Goal: Task Accomplishment & Management: Manage account settings

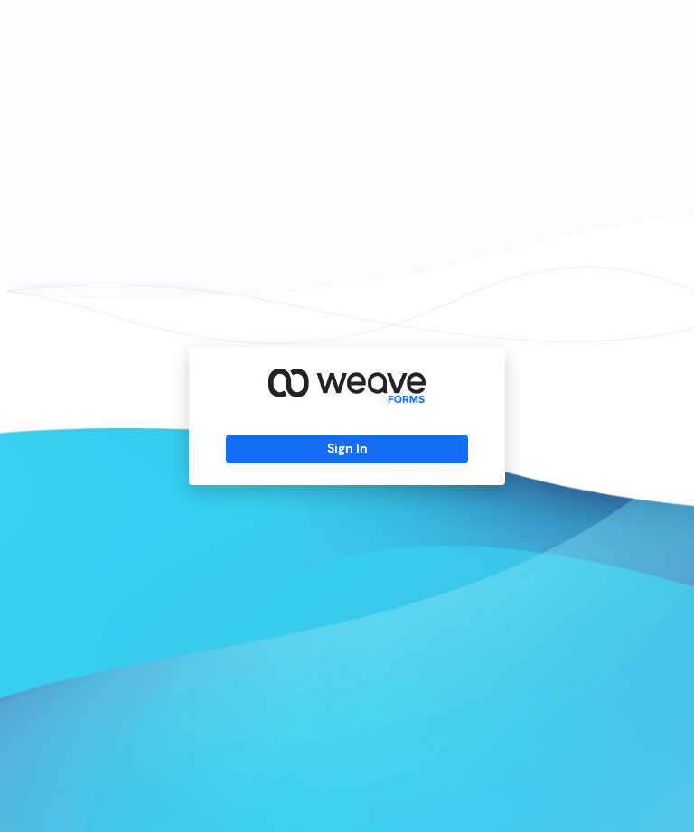
click at [346, 460] on div "Sign In" at bounding box center [347, 416] width 316 height 138
click at [324, 463] on button "Sign In" at bounding box center [346, 448] width 241 height 29
click at [373, 463] on button "Sign In" at bounding box center [346, 448] width 241 height 29
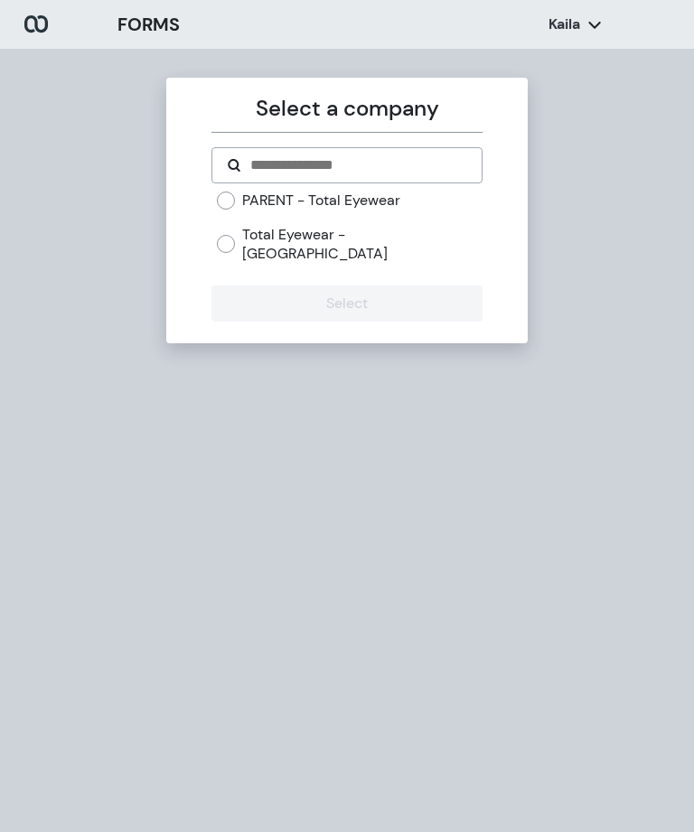
click at [243, 235] on label "Total Eyewear - [GEOGRAPHIC_DATA]" at bounding box center [361, 244] width 239 height 39
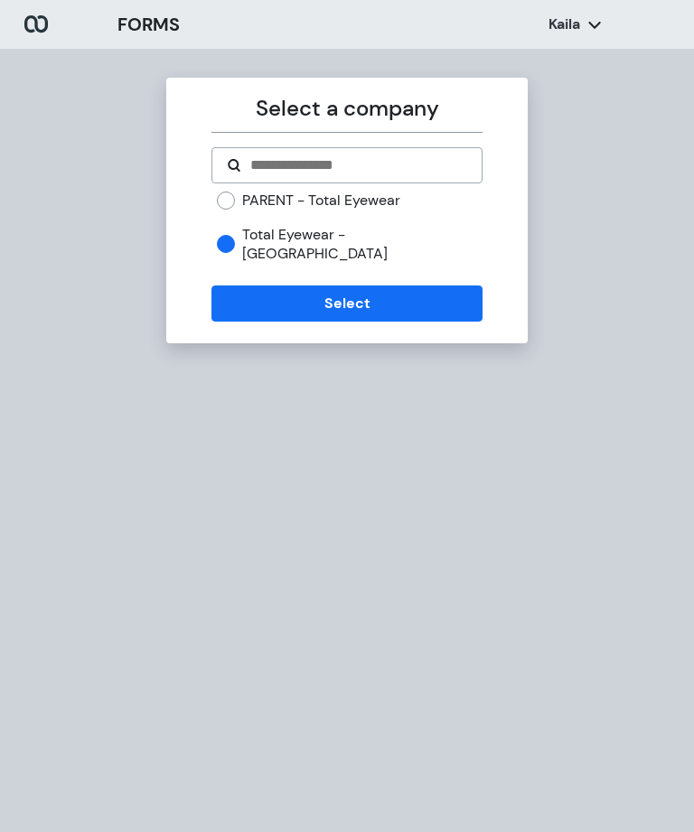
click at [382, 285] on button "Select" at bounding box center [346, 303] width 270 height 36
